Goal: Find specific page/section: Find specific page/section

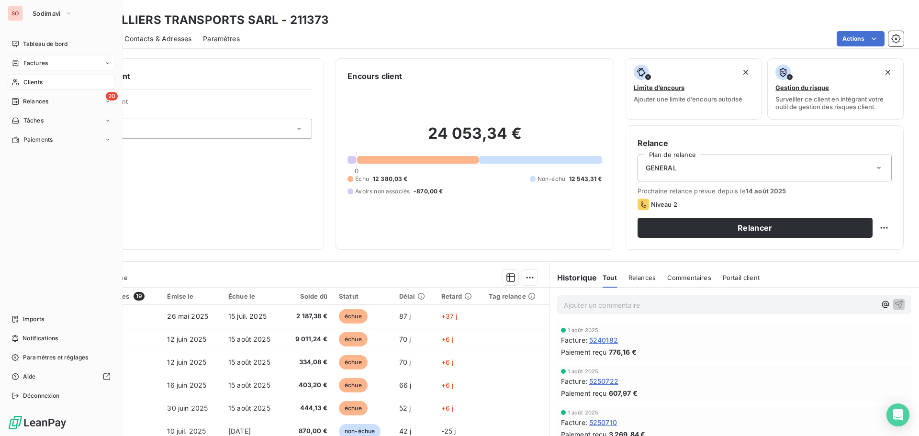
click at [29, 60] on span "Factures" at bounding box center [35, 63] width 24 height 9
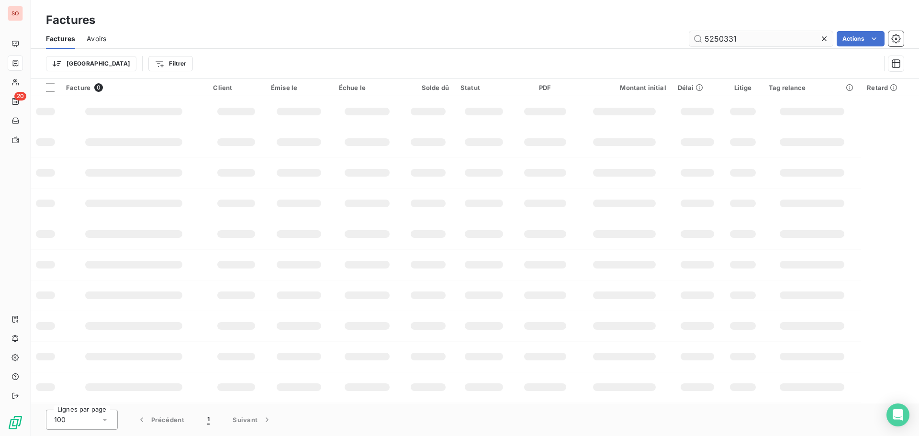
type input "5250331"
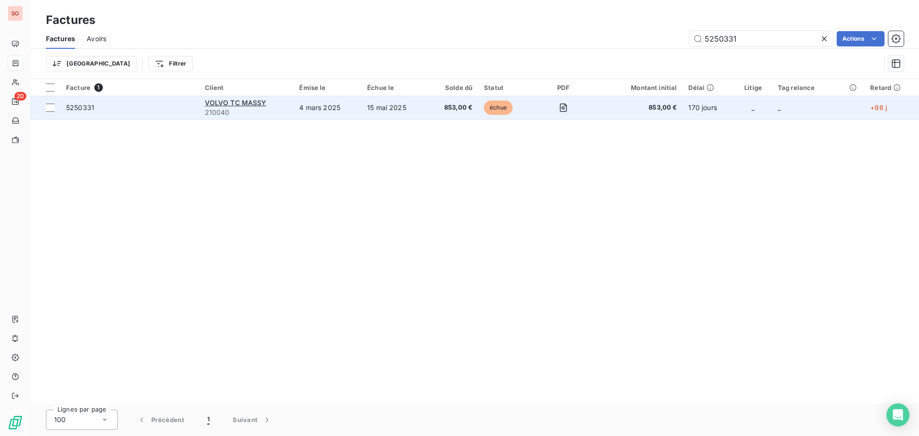
click at [90, 108] on span "5250331" at bounding box center [80, 107] width 28 height 8
click at [221, 102] on span "VOLVO TC MASSY" at bounding box center [236, 103] width 62 height 8
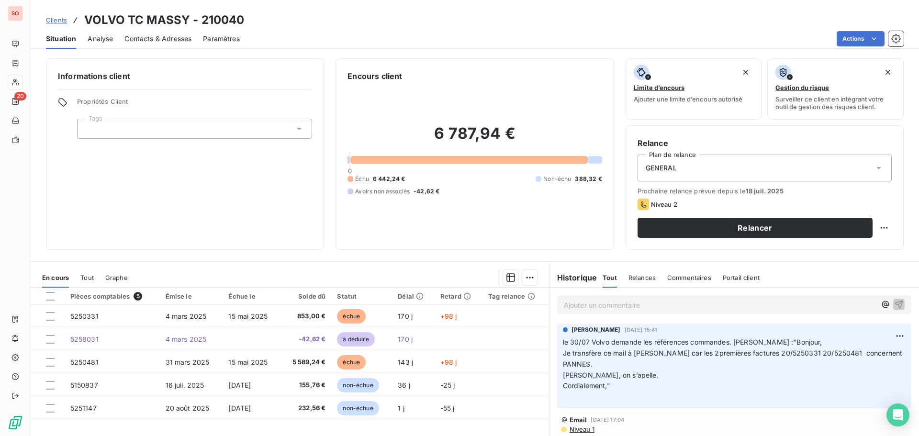
click at [586, 307] on p "Ajouter un commentaire ﻿" at bounding box center [720, 305] width 312 height 12
drag, startPoint x: 630, startPoint y: 301, endPoint x: 607, endPoint y: 300, distance: 23.0
click at [607, 300] on p "J'envoi un mail )à" at bounding box center [720, 304] width 312 height 11
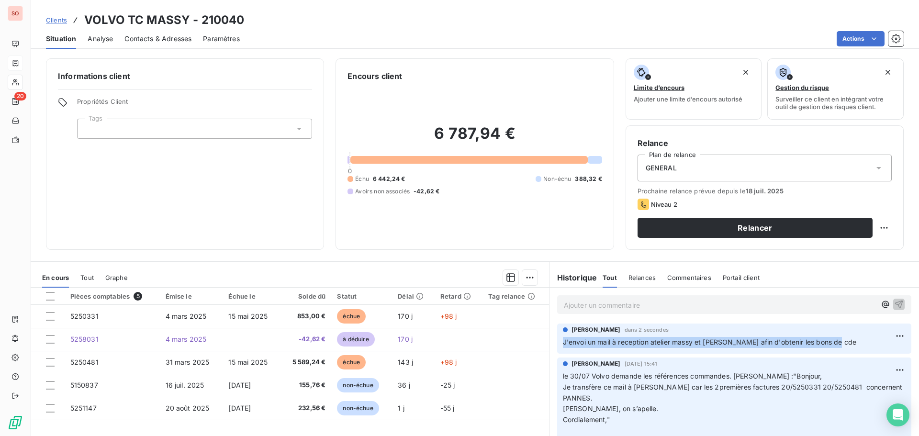
drag, startPoint x: 840, startPoint y: 343, endPoint x: 557, endPoint y: 344, distance: 283.4
click at [557, 344] on div "[PERSON_NAME] dans 2 secondes J'envoi un mail à reception atelier massy et [PER…" at bounding box center [734, 339] width 354 height 30
copy span "J'envoi un mail à reception atelier massy et [PERSON_NAME] afin d'obtenir les b…"
click at [881, 334] on html "SO 20 Clients VOLVO TC MASSY - 210040 Situation Analyse Contacts & Adresses Par…" at bounding box center [459, 218] width 919 height 436
click at [861, 374] on div "Supprimer" at bounding box center [863, 374] width 54 height 15
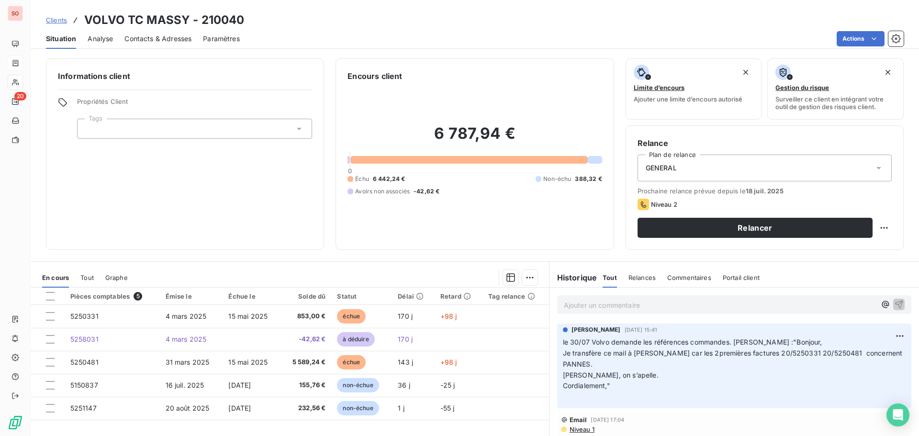
click at [593, 305] on p "Ajouter un commentaire ﻿" at bounding box center [720, 305] width 312 height 12
click at [845, 302] on p "J'envoi un mail à reception atelier massy et [PERSON_NAME] afin d'obtenir les b…" at bounding box center [720, 304] width 312 height 11
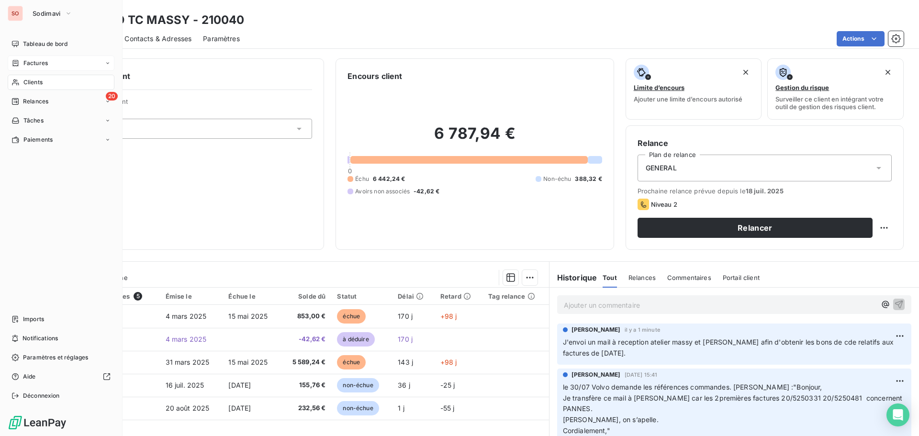
click at [33, 66] on span "Factures" at bounding box center [35, 63] width 24 height 9
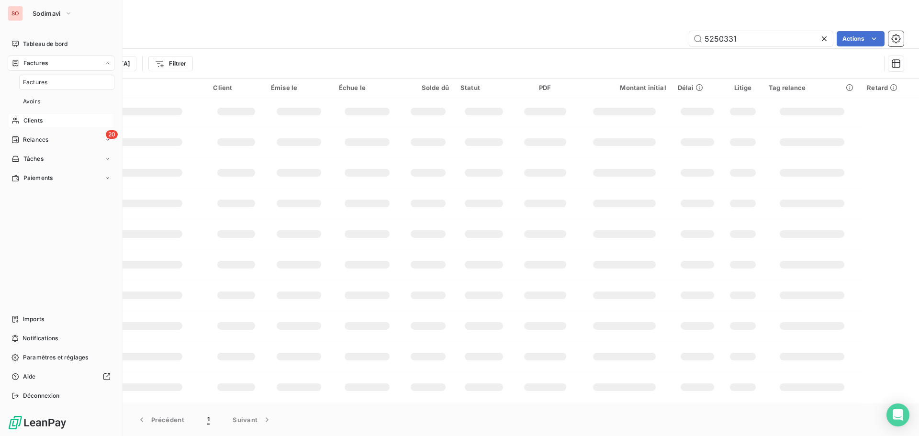
click at [33, 126] on div "Clients" at bounding box center [61, 120] width 107 height 15
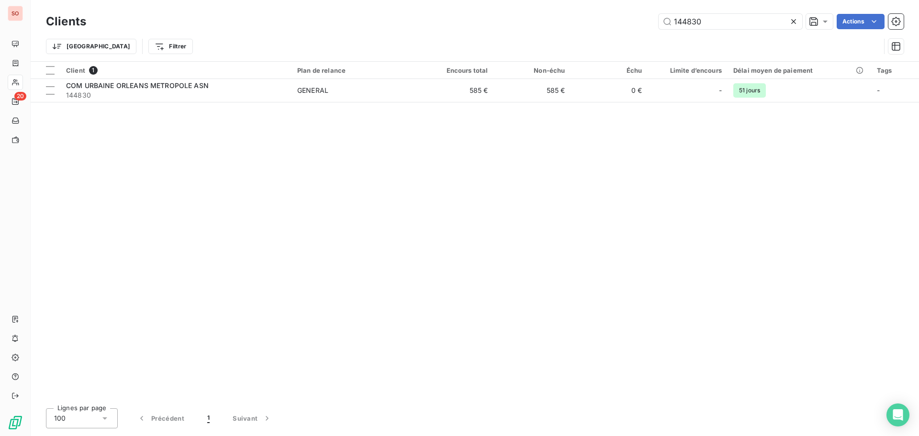
drag, startPoint x: 712, startPoint y: 21, endPoint x: 629, endPoint y: 12, distance: 83.3
click at [627, 13] on div "Clients 144830 Actions" at bounding box center [475, 21] width 858 height 20
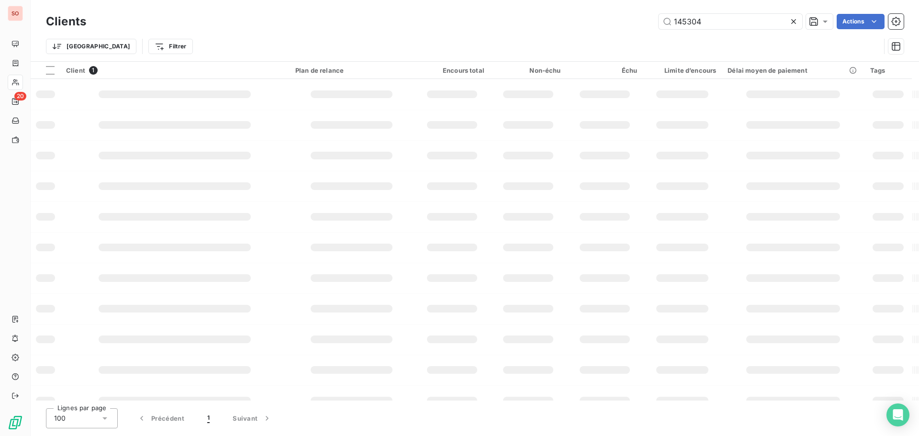
type input "145304"
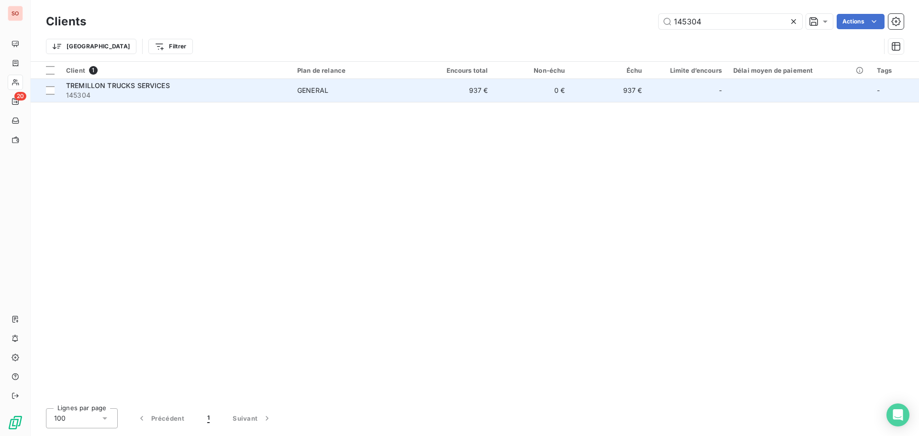
click at [132, 85] on span "TREMILLON TRUCKS SERVICES" at bounding box center [118, 85] width 104 height 8
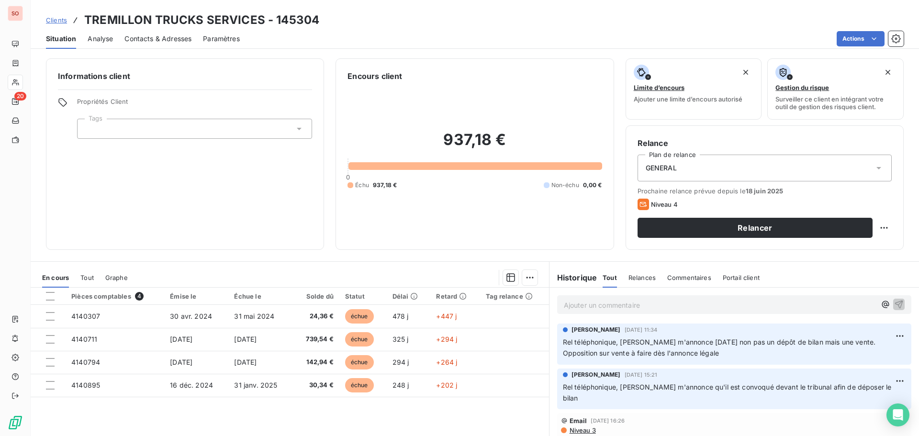
click at [149, 36] on span "Contacts & Adresses" at bounding box center [157, 39] width 67 height 10
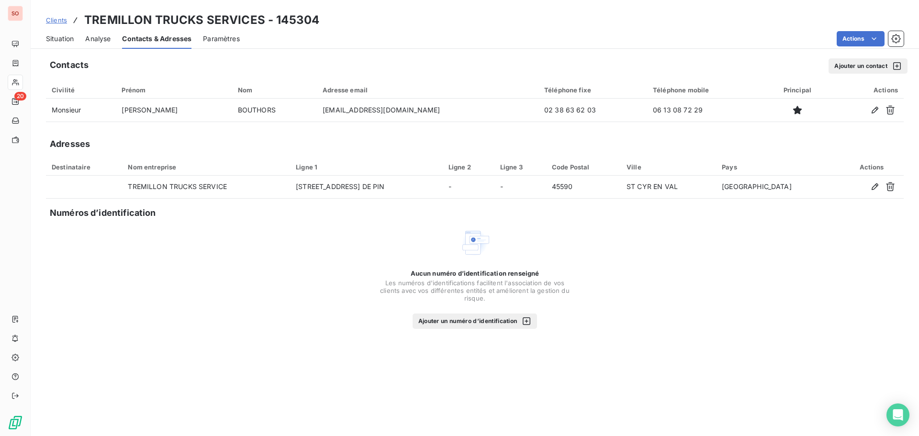
drag, startPoint x: 70, startPoint y: 40, endPoint x: 89, endPoint y: 48, distance: 20.2
click at [70, 40] on span "Situation" at bounding box center [60, 39] width 28 height 10
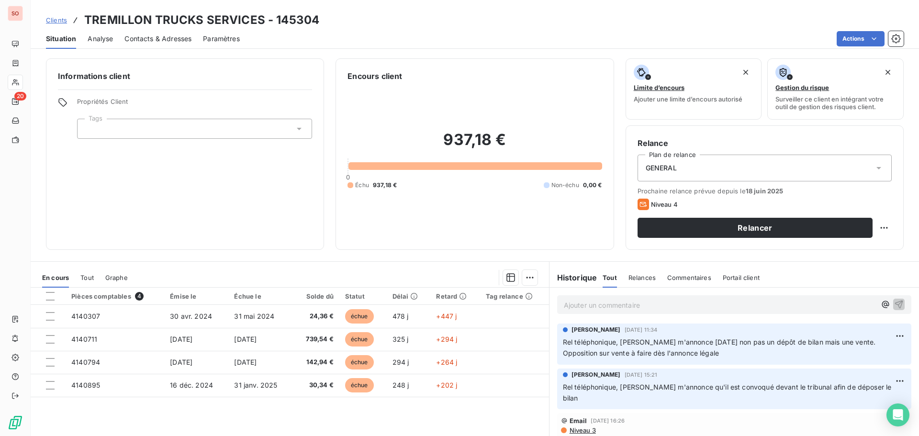
click at [183, 41] on span "Contacts & Adresses" at bounding box center [157, 39] width 67 height 10
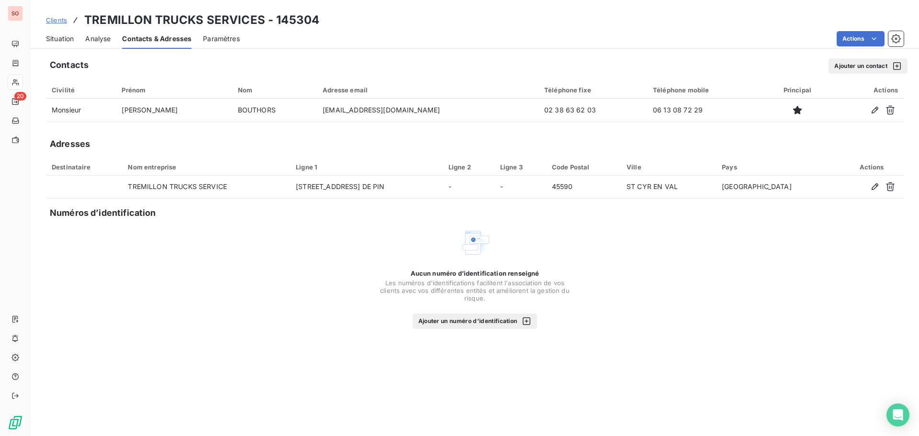
click at [68, 41] on span "Situation" at bounding box center [60, 39] width 28 height 10
